Goal: Task Accomplishment & Management: Use online tool/utility

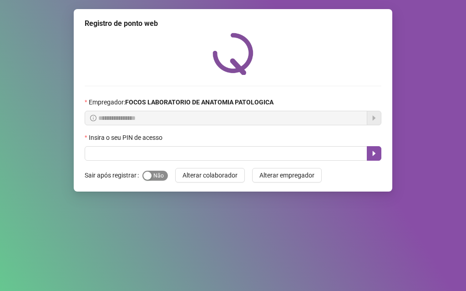
click at [149, 172] on div "button" at bounding box center [147, 176] width 8 height 8
click at [149, 174] on span "Sim Não" at bounding box center [154, 176] width 25 height 10
click at [149, 174] on div "button" at bounding box center [147, 176] width 8 height 8
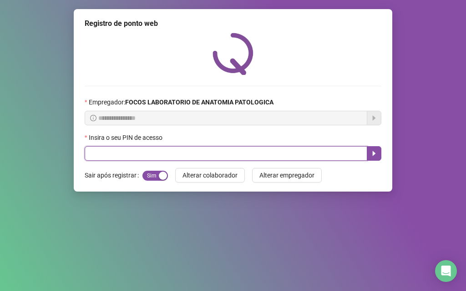
click at [161, 150] on input "text" at bounding box center [226, 153] width 282 height 15
type input "*****"
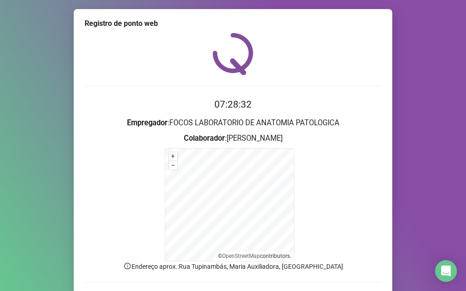
scroll to position [61, 0]
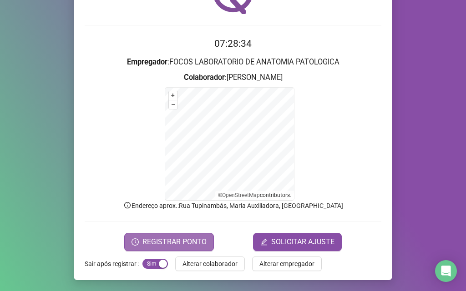
click at [158, 241] on span "REGISTRAR PONTO" at bounding box center [174, 242] width 64 height 11
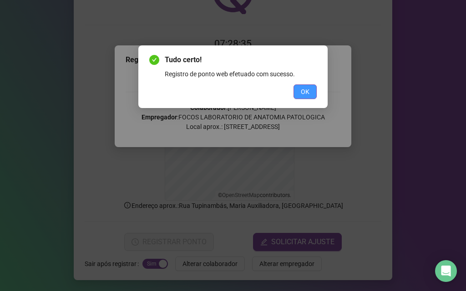
click at [312, 91] on button "OK" at bounding box center [304, 92] width 23 height 15
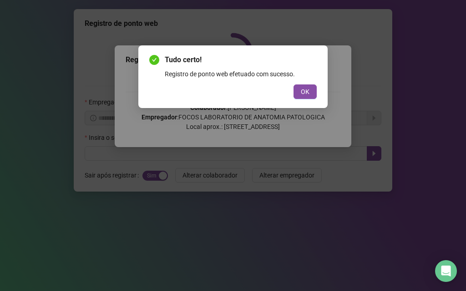
scroll to position [0, 0]
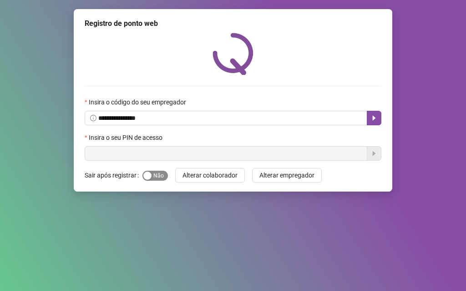
click at [151, 173] on span "Sim Não" at bounding box center [154, 176] width 25 height 10
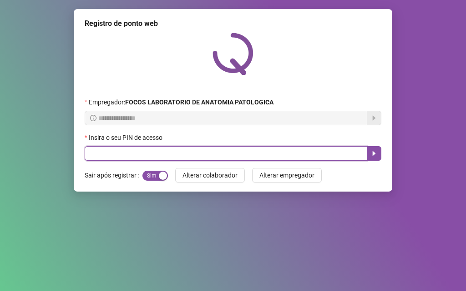
click at [156, 156] on input "text" at bounding box center [226, 153] width 282 height 15
type input "*****"
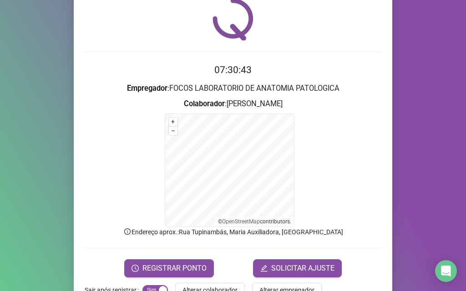
scroll to position [61, 0]
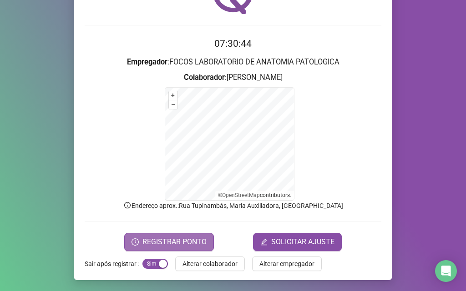
click at [125, 235] on button "REGISTRAR PONTO" at bounding box center [169, 242] width 90 height 18
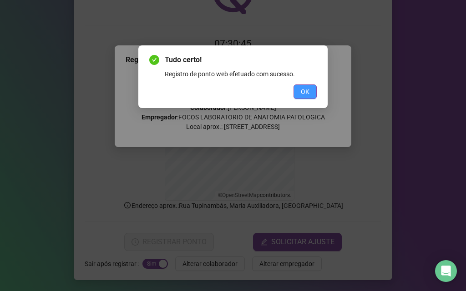
click at [300, 92] on button "OK" at bounding box center [304, 92] width 23 height 15
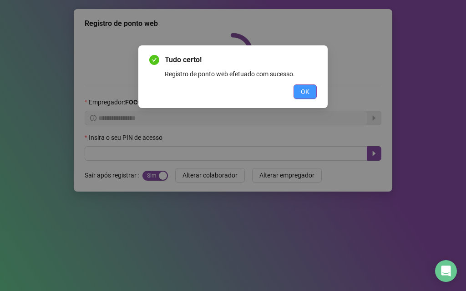
scroll to position [0, 0]
